Goal: Task Accomplishment & Management: Use online tool/utility

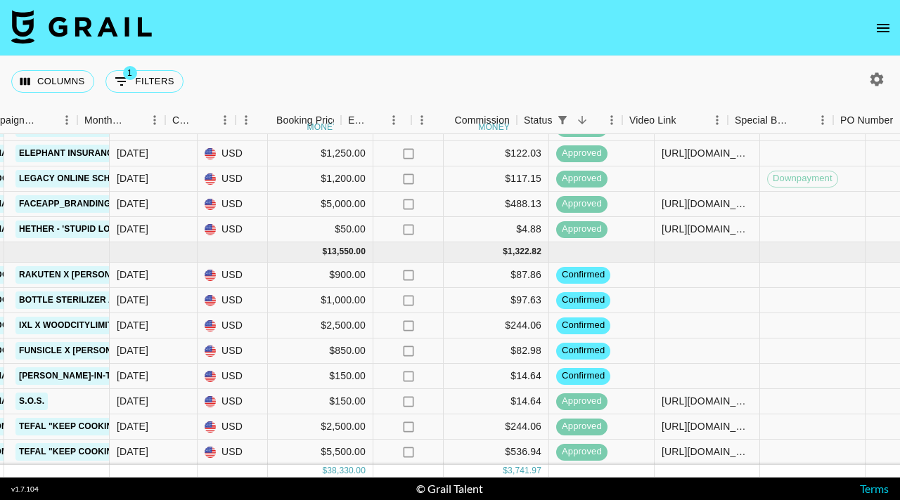
scroll to position [383, 737]
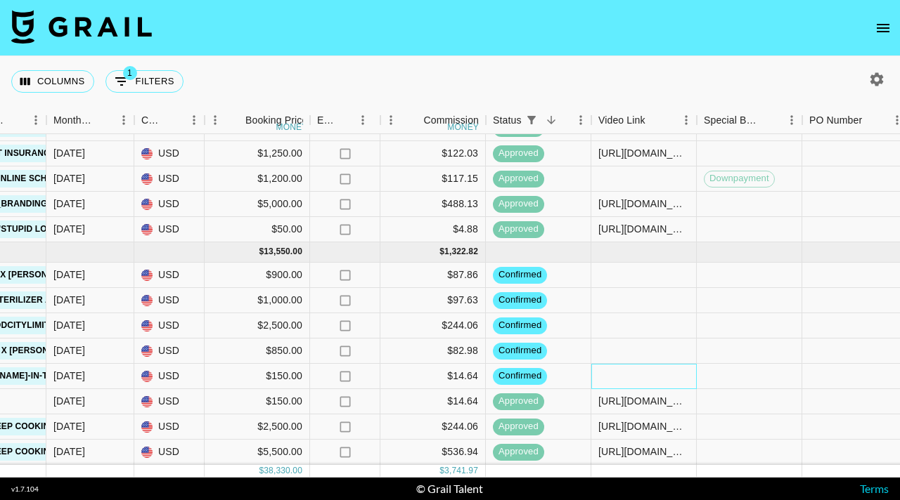
click at [609, 378] on div at bounding box center [643, 376] width 105 height 25
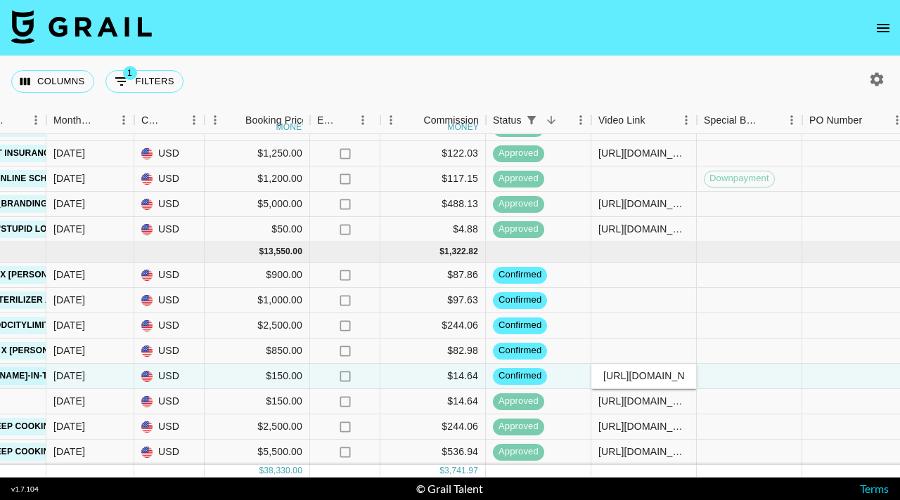
scroll to position [0, 220]
type input "https://www.tiktok.com/@kaitlyn.drew/video/7557098260087770398"
click at [713, 376] on div at bounding box center [748, 376] width 105 height 25
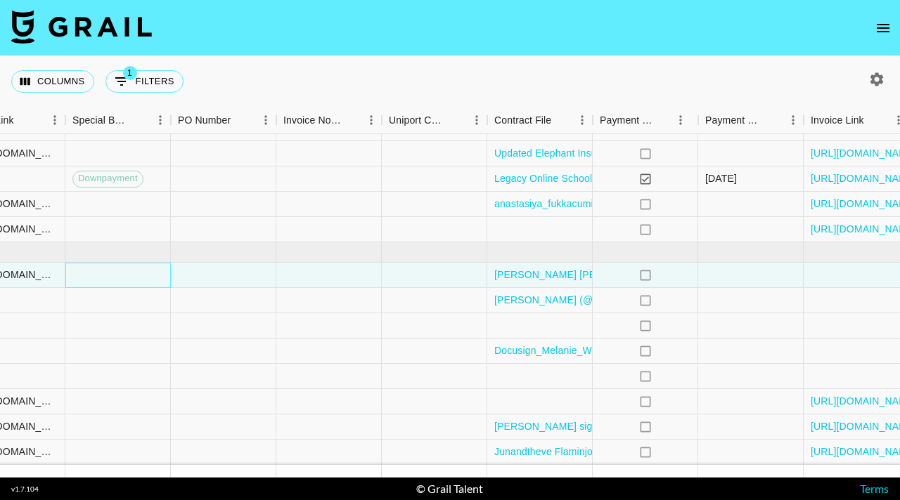
scroll to position [383, 1434]
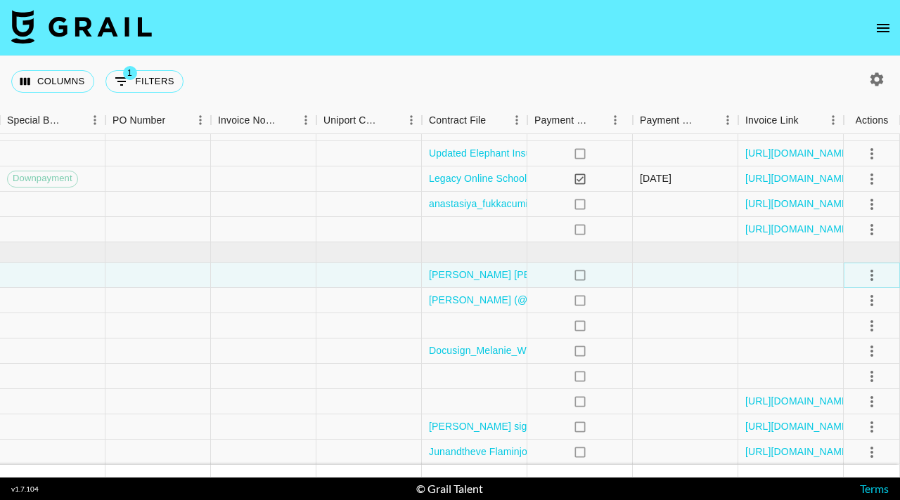
click at [873, 270] on icon "select merge strategy" at bounding box center [871, 275] width 17 height 17
click at [841, 414] on div "Approve" at bounding box center [840, 406] width 43 height 17
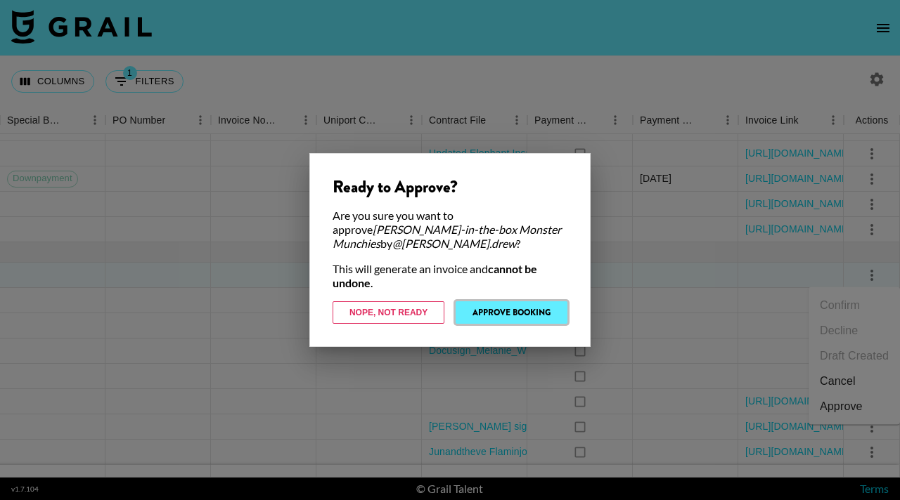
click at [549, 304] on button "Approve Booking" at bounding box center [511, 312] width 112 height 22
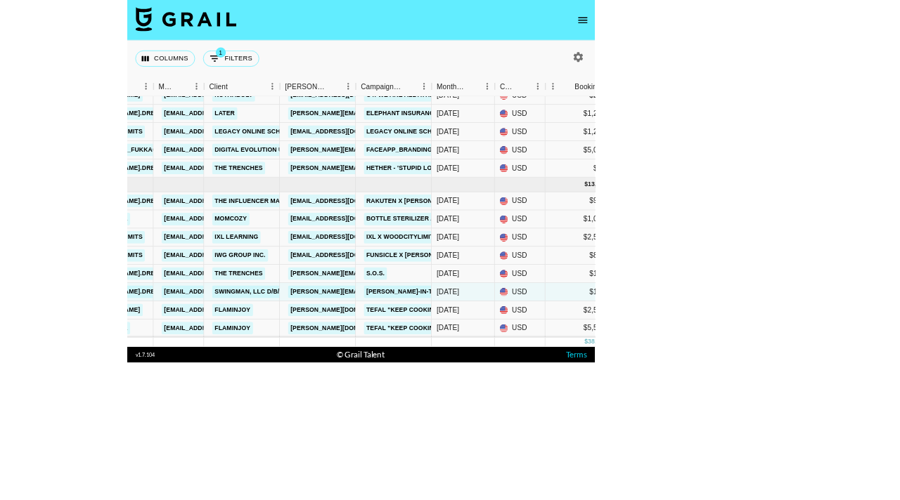
scroll to position [321, 361]
